Goal: Task Accomplishment & Management: Manage account settings

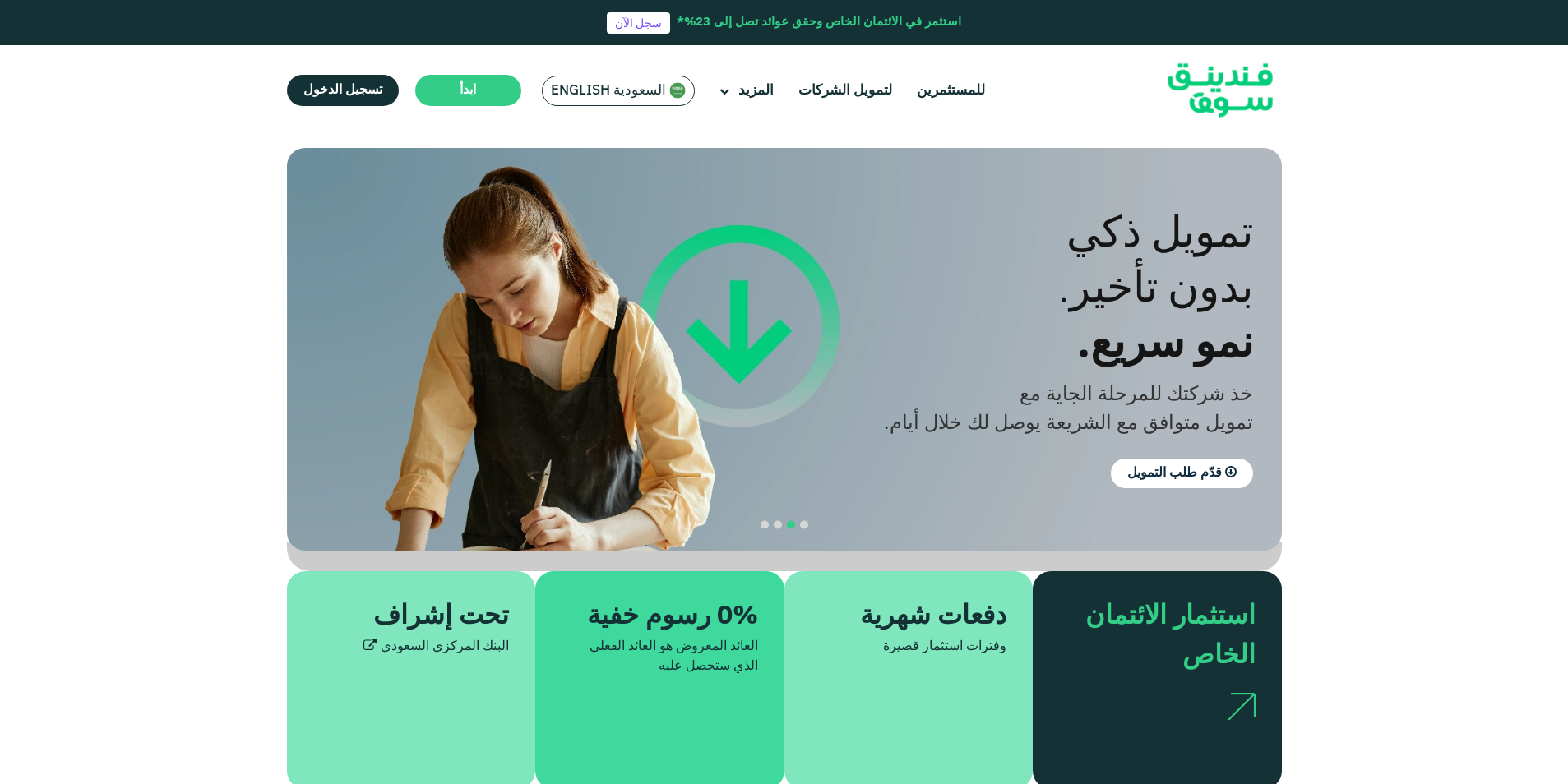
click at [606, 95] on span "السعودية English" at bounding box center [609, 90] width 116 height 18
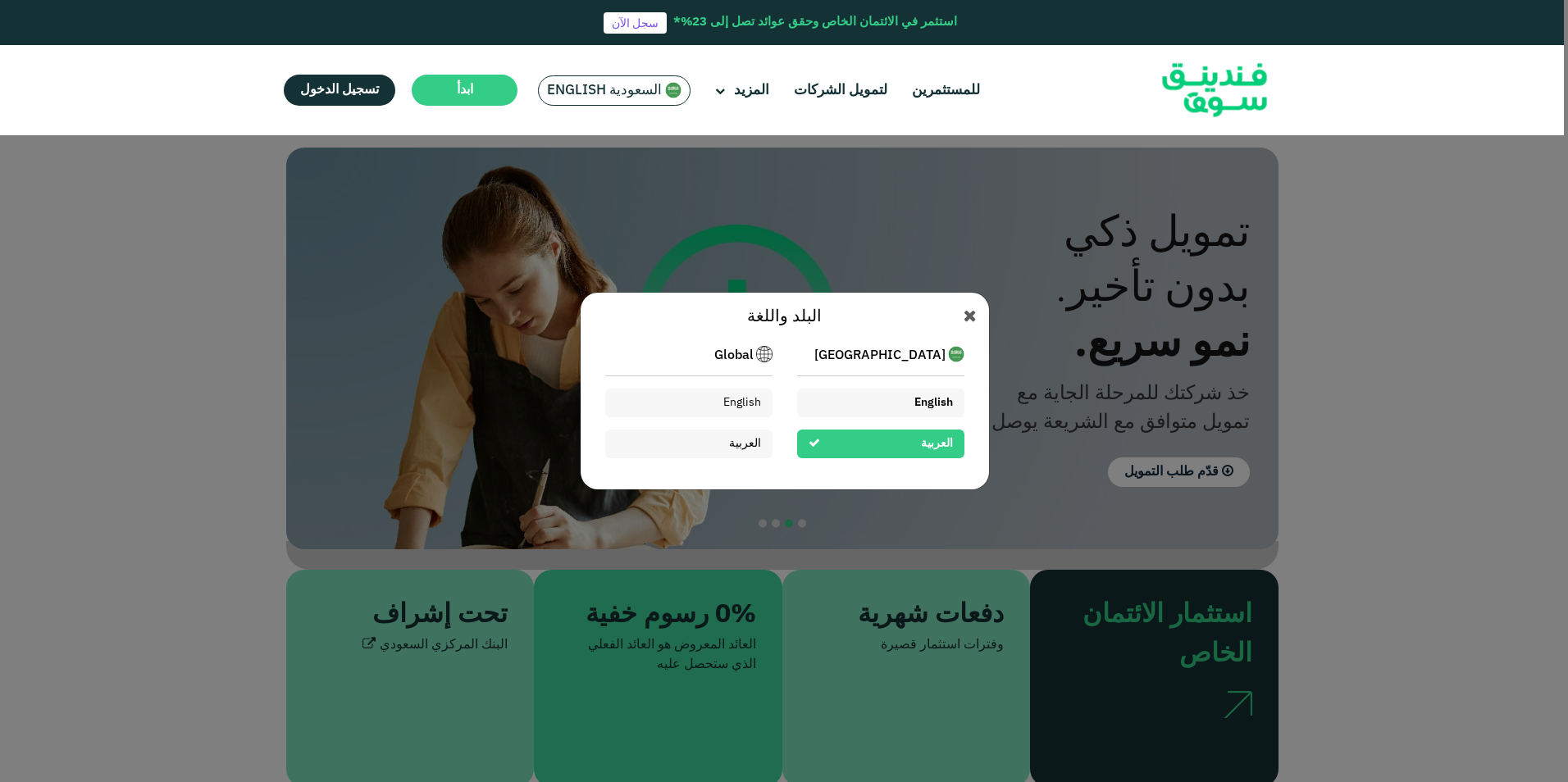
click at [905, 406] on div "English" at bounding box center [880, 404] width 167 height 29
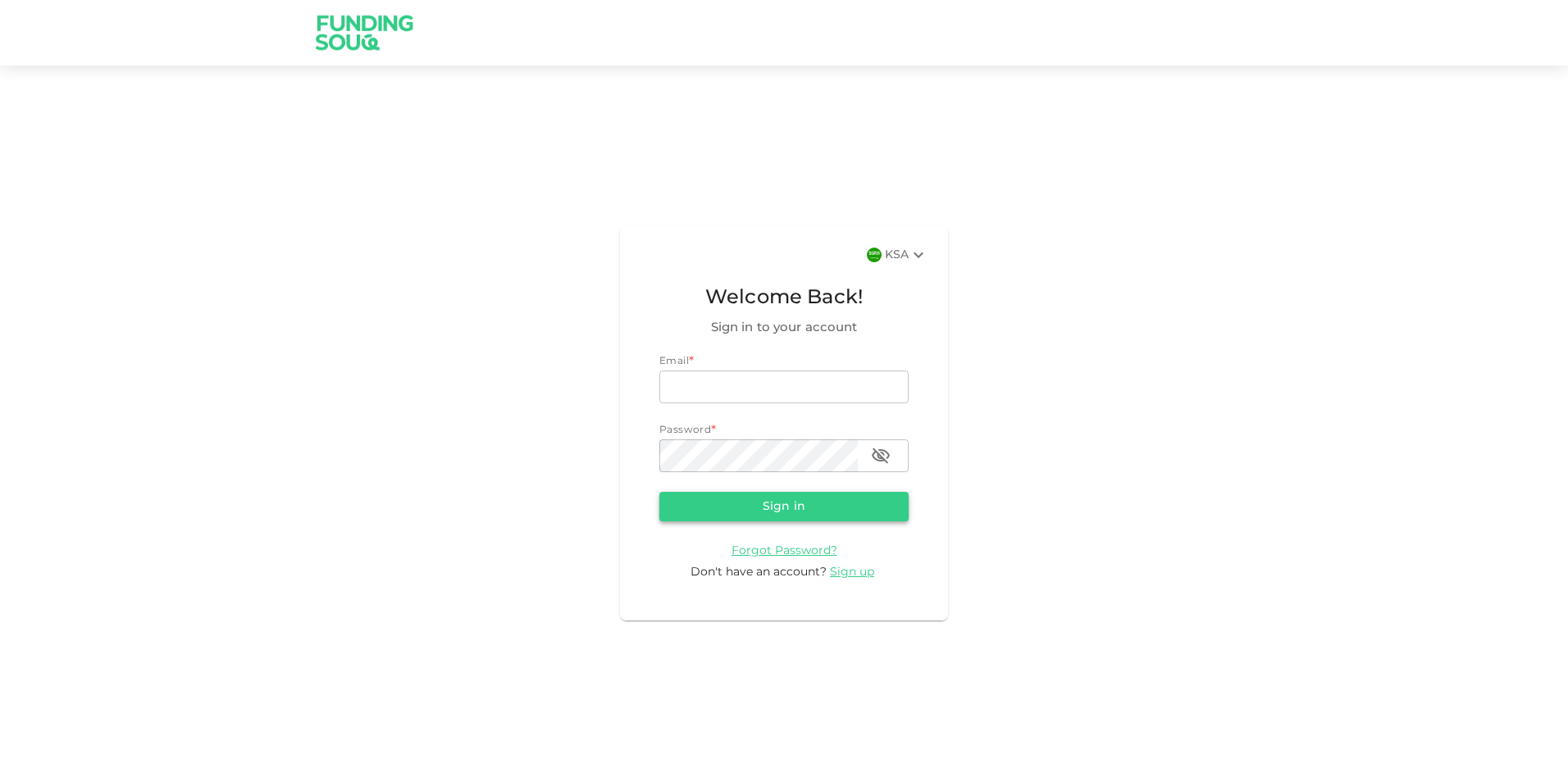
type input "[EMAIL_ADDRESS][DOMAIN_NAME]"
click at [801, 503] on button "Sign in" at bounding box center [784, 506] width 250 height 29
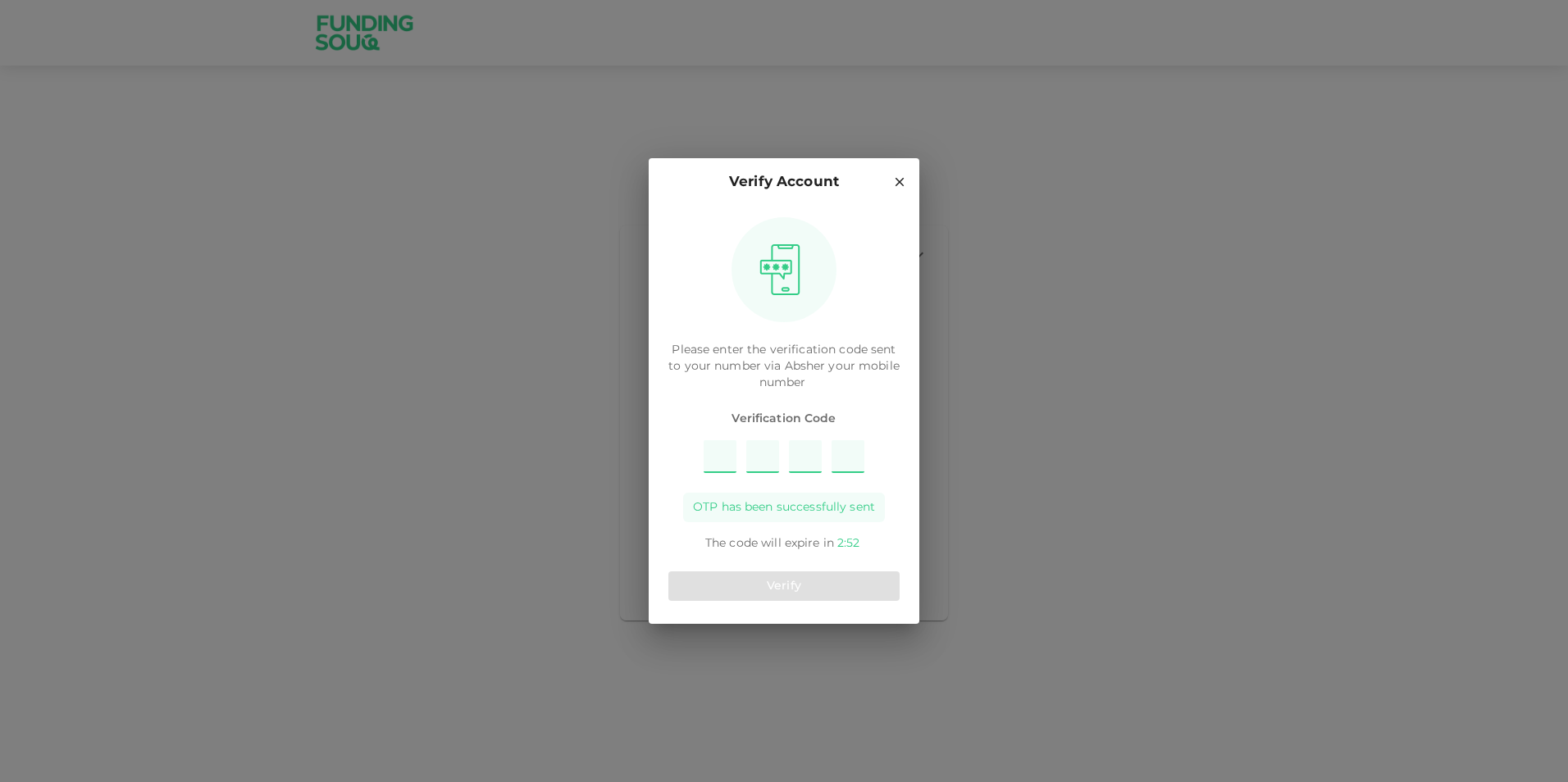
type input "8"
type input "5"
type input "6"
type input "1"
click at [729, 591] on button "Verify" at bounding box center [783, 586] width 231 height 29
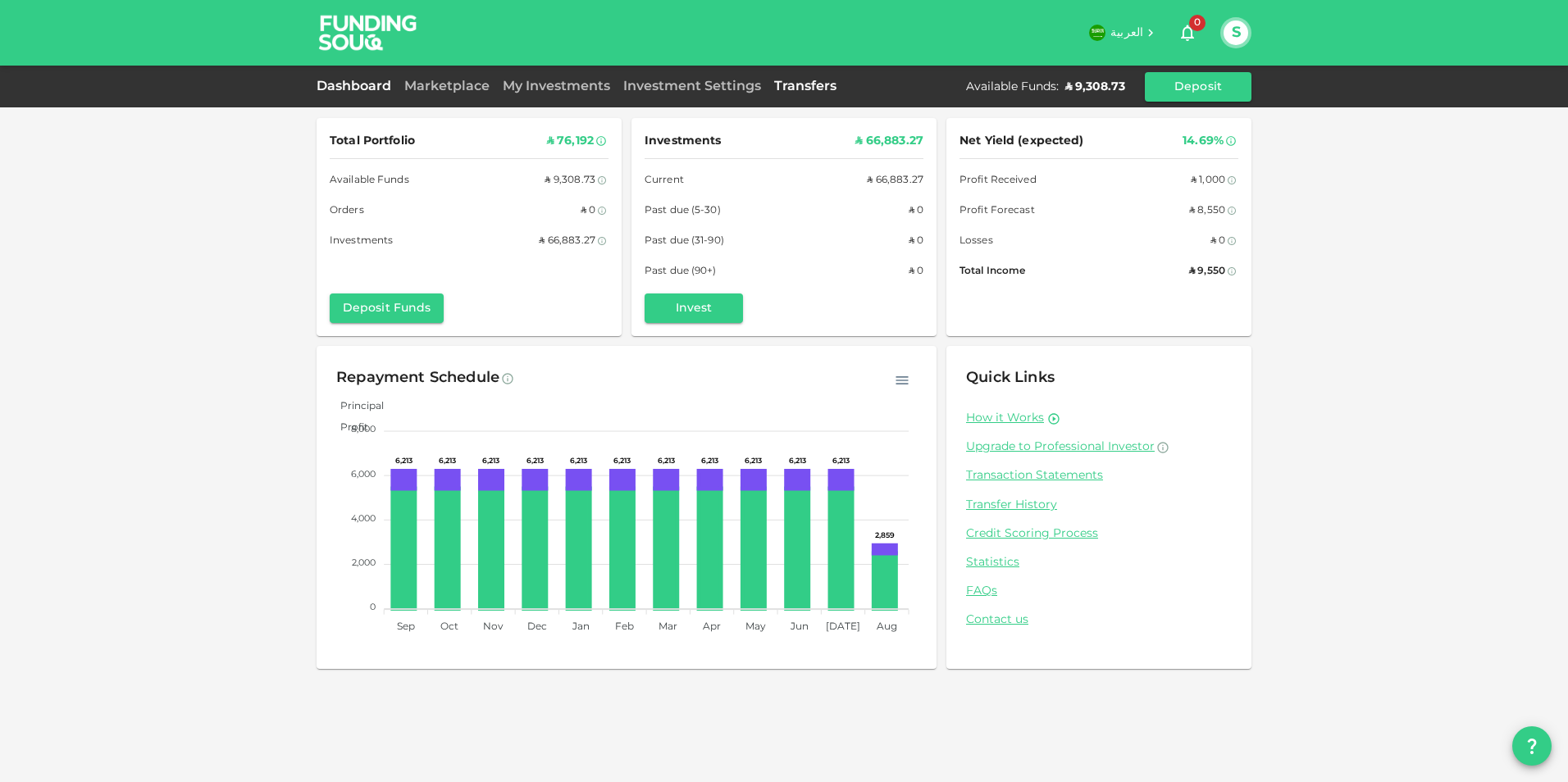
click at [805, 84] on link "Transfers" at bounding box center [805, 86] width 75 height 13
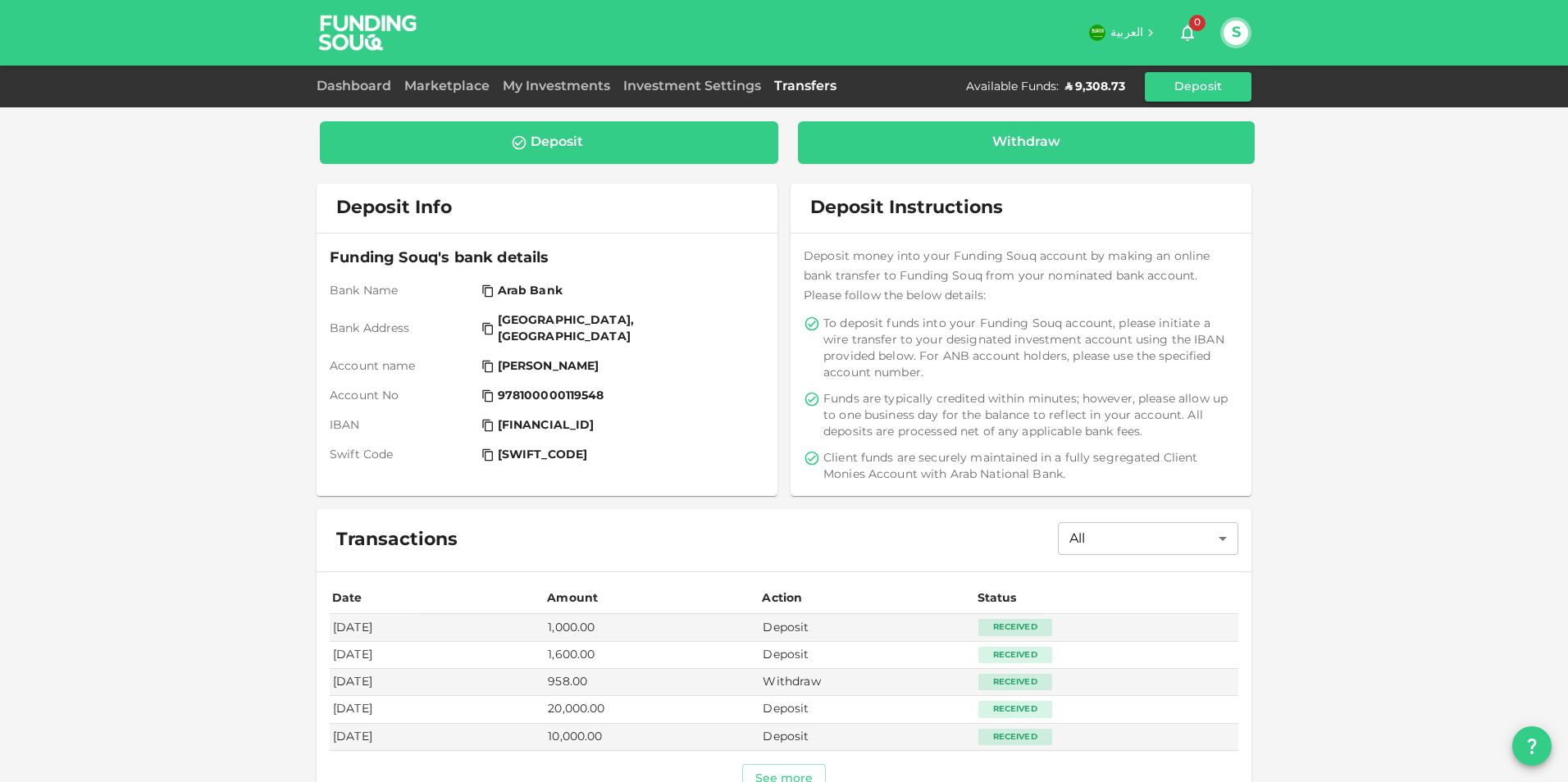
click at [1059, 144] on div "Withdraw" at bounding box center [1027, 142] width 432 height 16
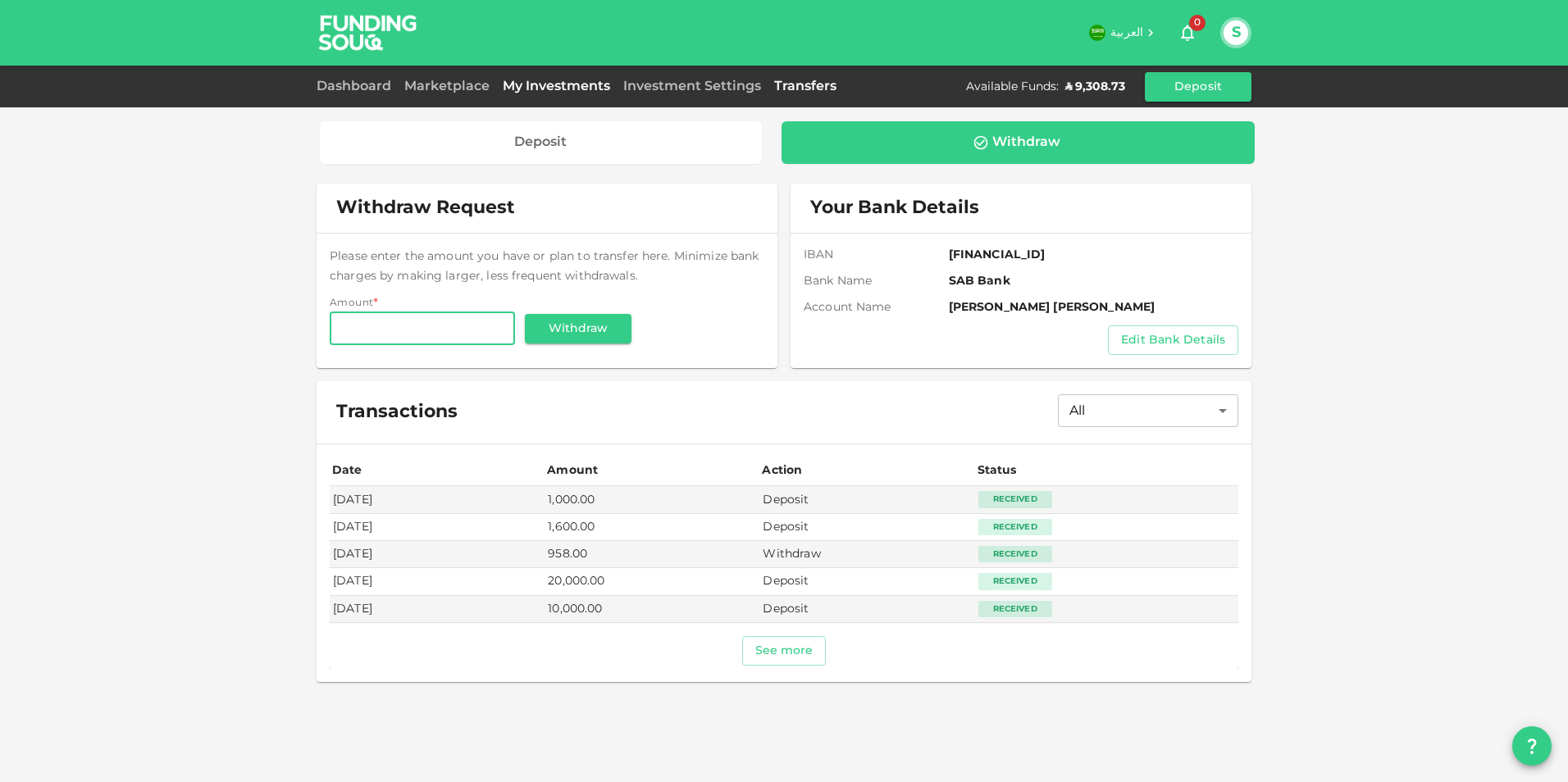
click at [569, 85] on link "My Investments" at bounding box center [557, 86] width 121 height 13
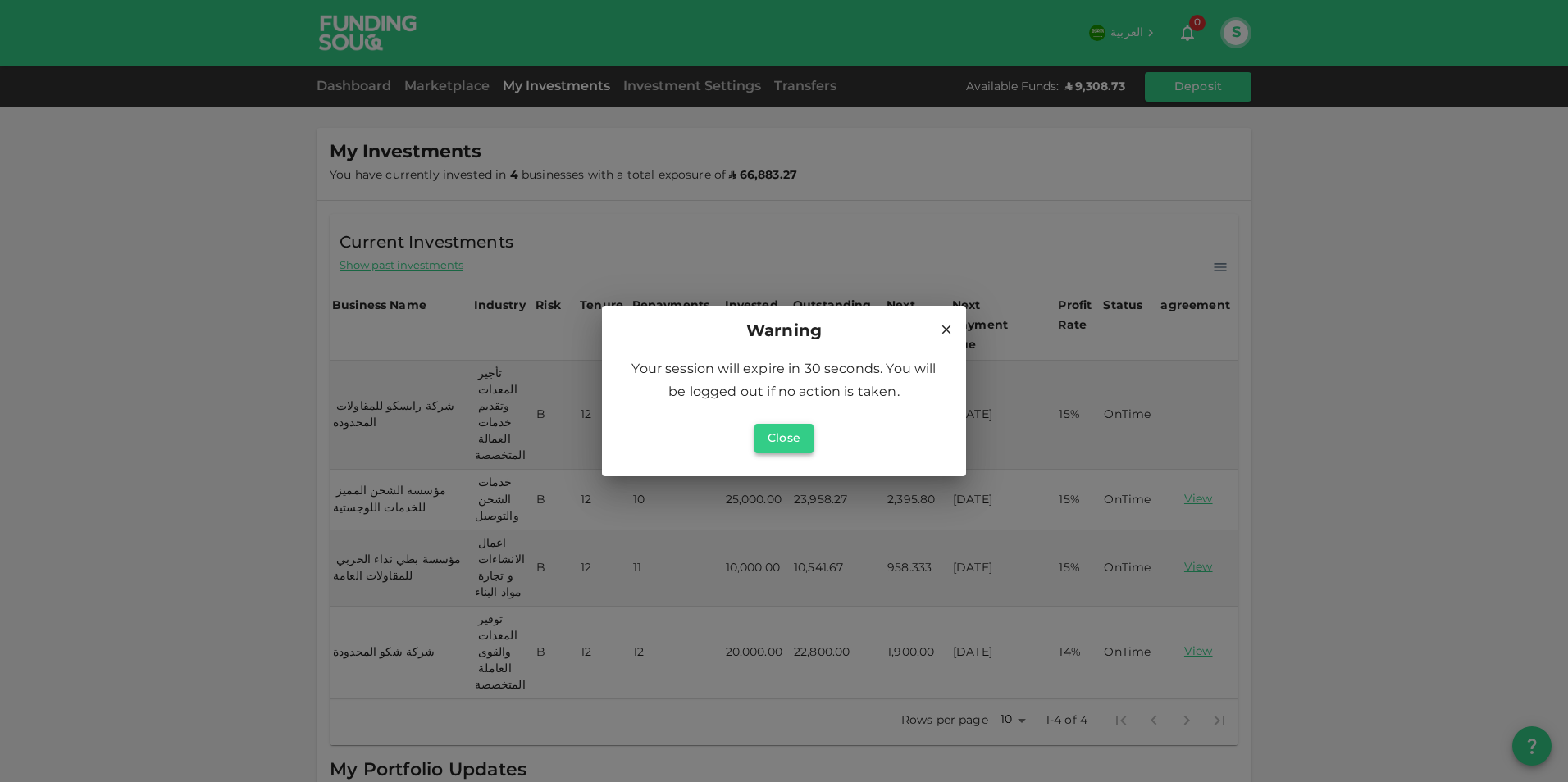
click at [788, 439] on button "Close" at bounding box center [783, 438] width 59 height 29
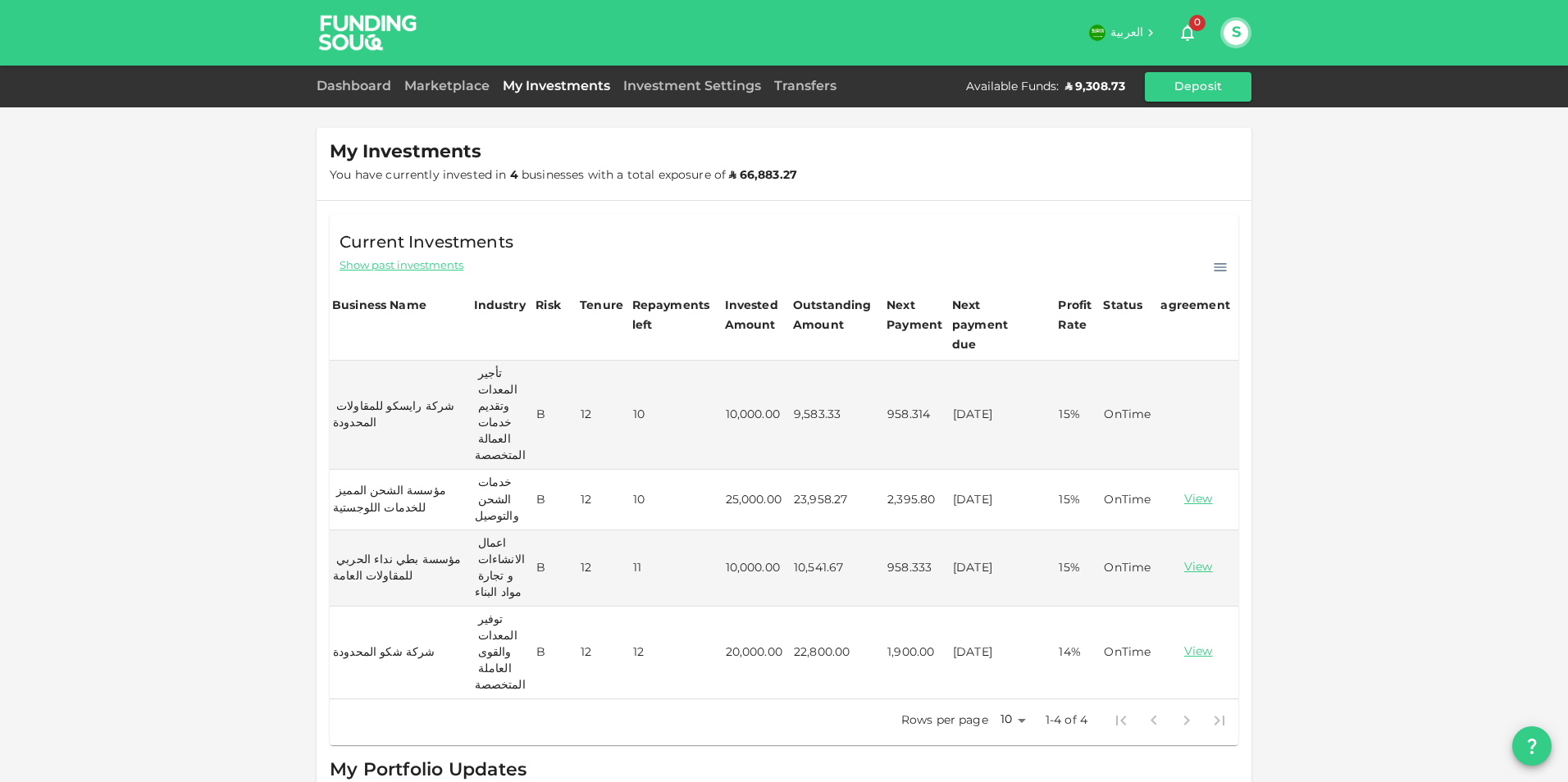
click at [1223, 26] on div "S" at bounding box center [1236, 33] width 31 height 31
click at [1232, 44] on button "S" at bounding box center [1235, 32] width 24 height 24
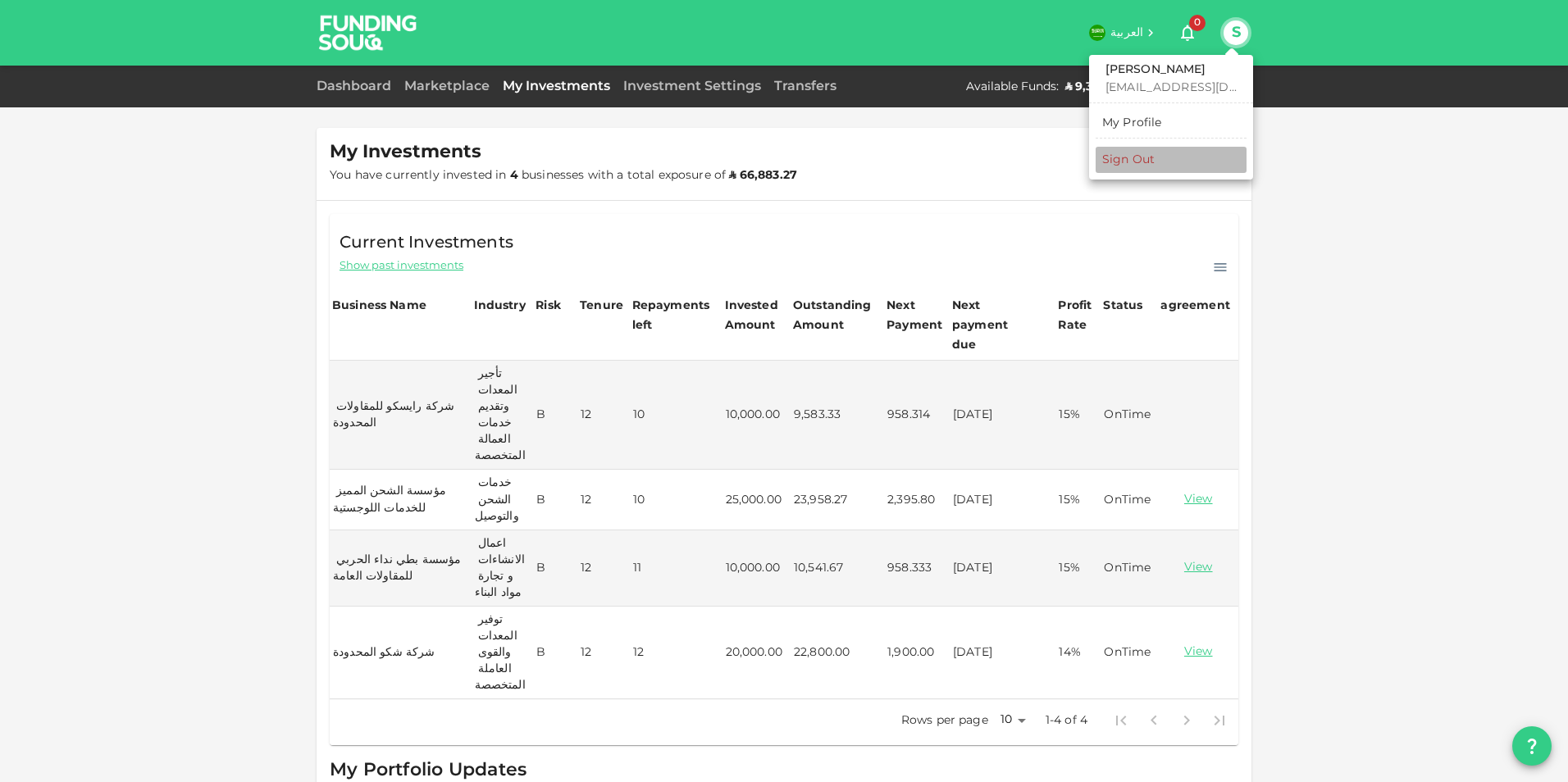
click at [1133, 160] on div "Sign Out" at bounding box center [1129, 160] width 52 height 16
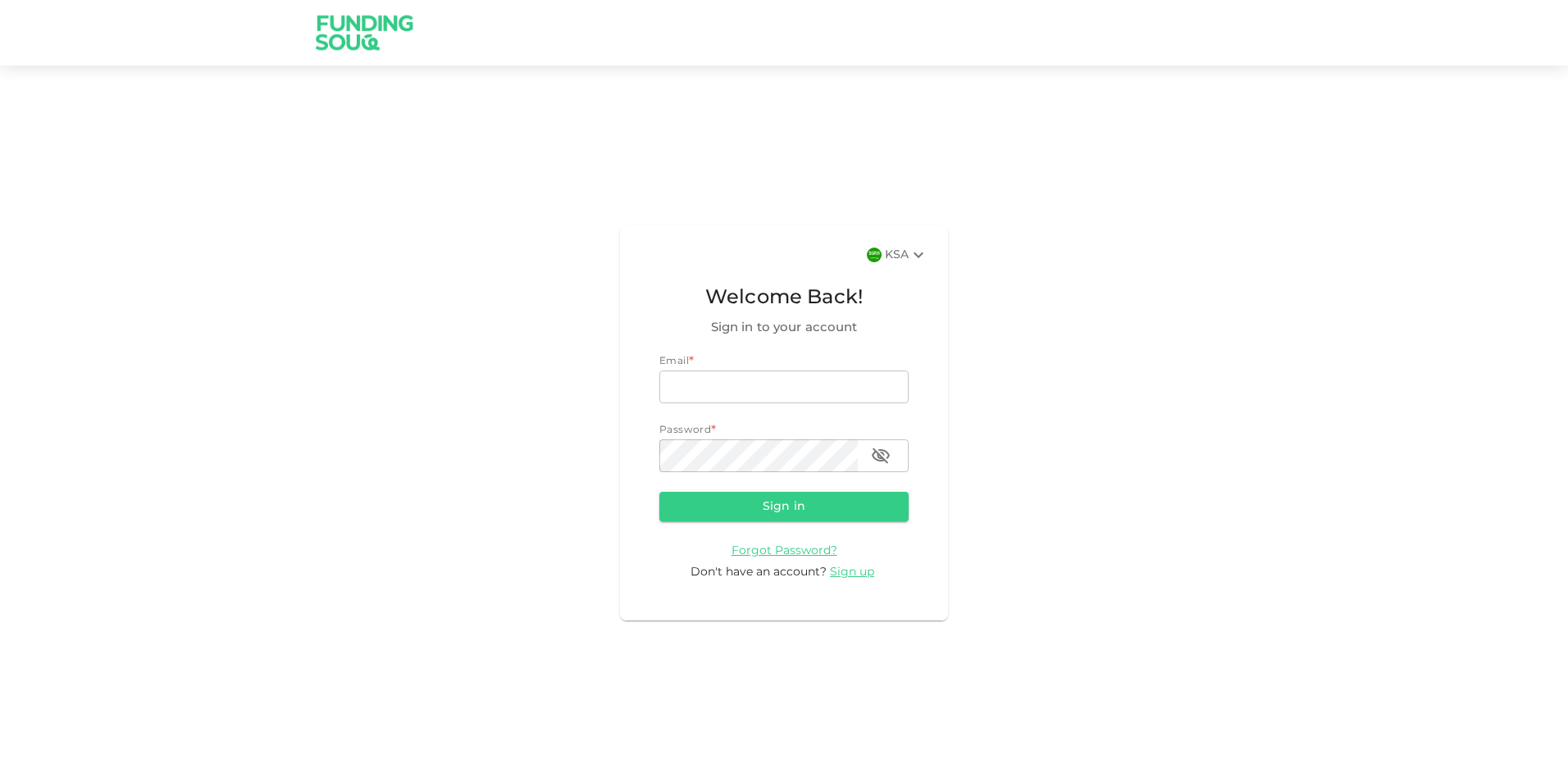
type input "[EMAIL_ADDRESS][DOMAIN_NAME]"
